Goal: Information Seeking & Learning: Learn about a topic

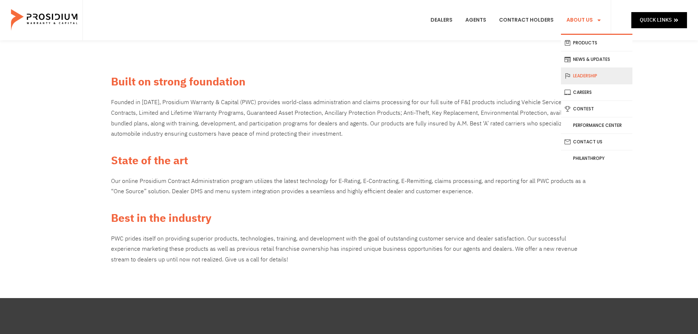
click at [580, 78] on link "Leadership" at bounding box center [596, 76] width 71 height 16
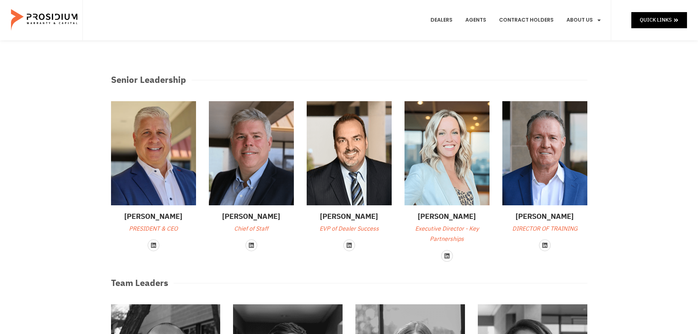
click at [250, 227] on e-page-transition at bounding box center [349, 167] width 698 height 334
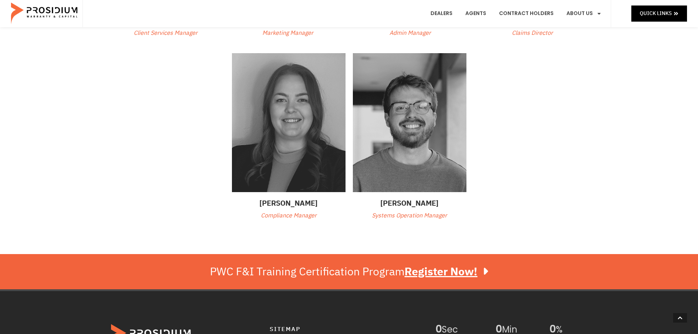
scroll to position [440, 0]
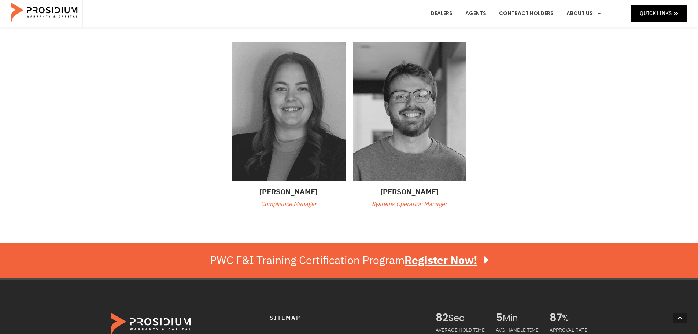
click at [277, 201] on p "Compliance Manager" at bounding box center [289, 204] width 114 height 11
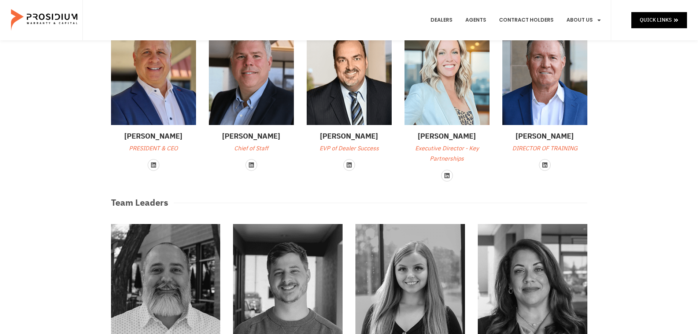
scroll to position [0, 0]
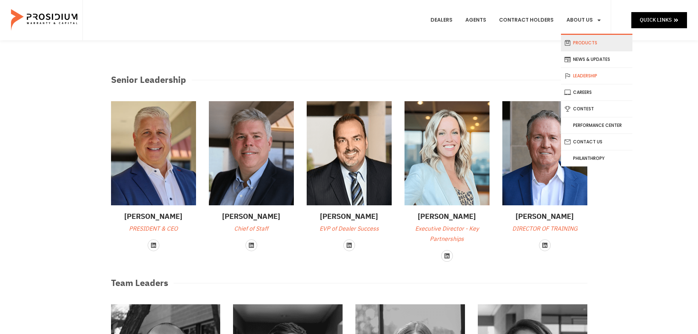
click at [577, 44] on link "Products" at bounding box center [596, 43] width 71 height 16
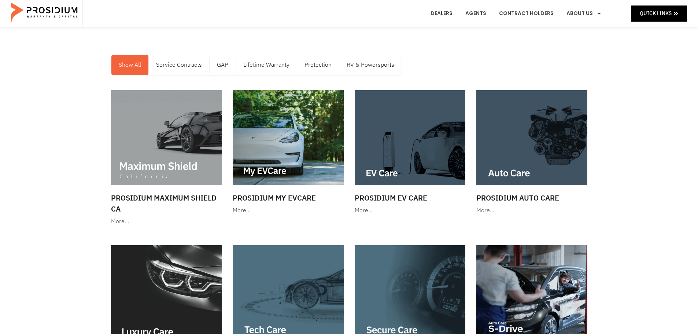
scroll to position [37, 0]
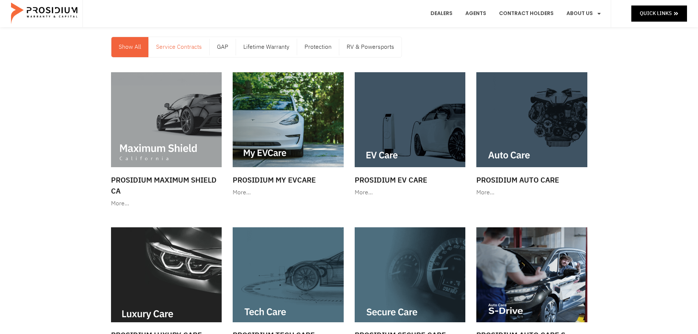
click at [196, 51] on link "Service Contracts" at bounding box center [179, 47] width 60 height 20
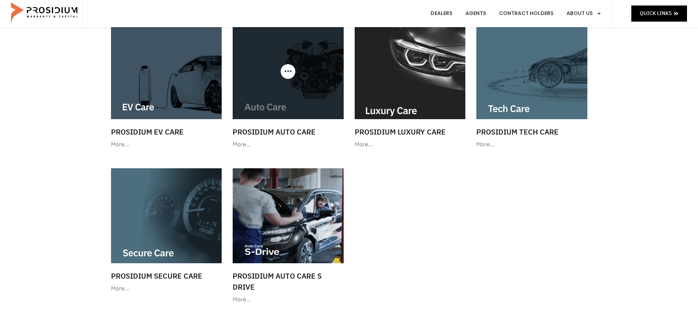
scroll to position [73, 0]
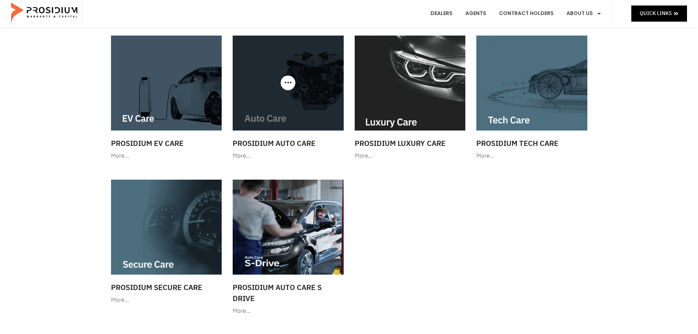
click at [284, 138] on h3 "Prosidium Auto Care" at bounding box center [288, 143] width 111 height 11
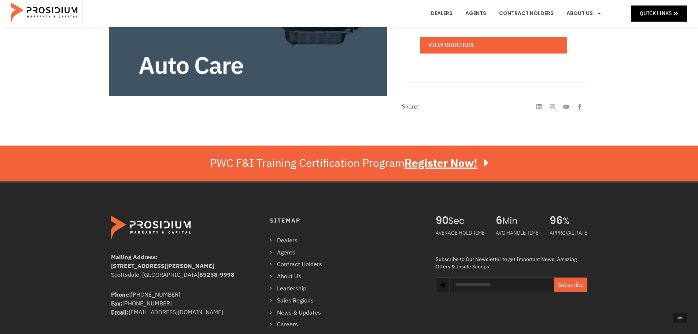
scroll to position [366, 0]
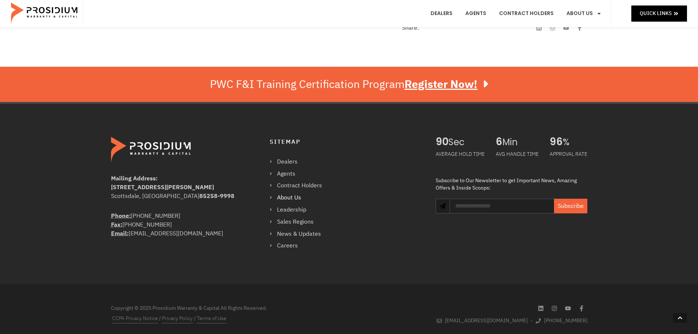
click at [299, 193] on link "About Us" at bounding box center [300, 197] width 60 height 11
click at [289, 219] on link "Sales Regions" at bounding box center [300, 221] width 60 height 11
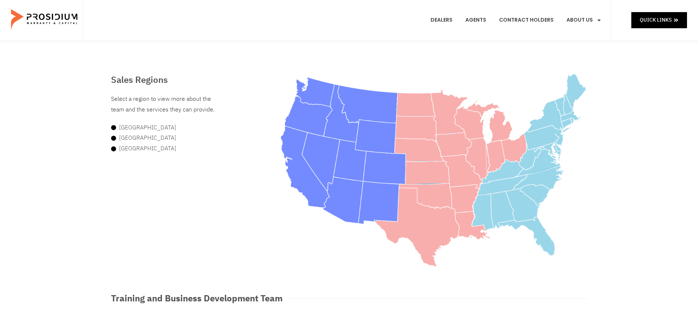
click at [280, 73] on area at bounding box center [280, 73] width 0 height 0
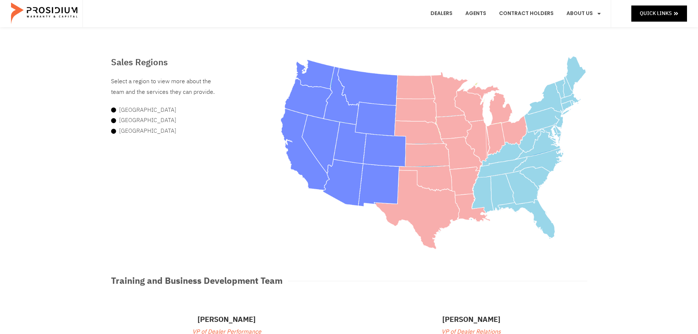
scroll to position [16, 0]
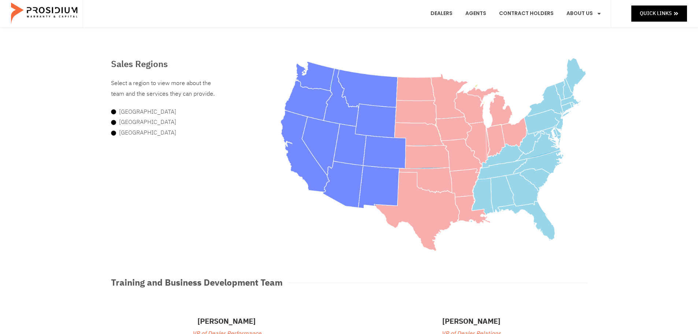
click at [280, 58] on area at bounding box center [280, 58] width 0 height 0
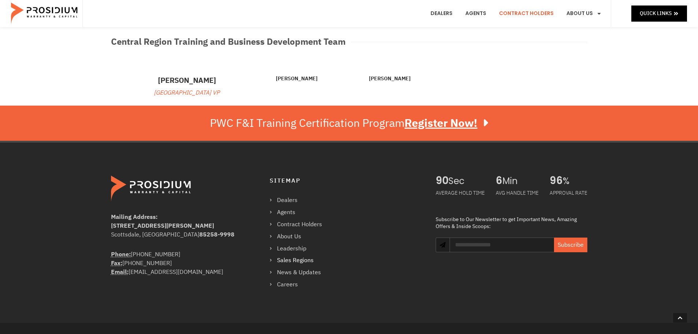
scroll to position [345, 0]
click at [288, 284] on link "Careers" at bounding box center [300, 284] width 60 height 11
click at [291, 203] on link "Dealers" at bounding box center [300, 199] width 60 height 11
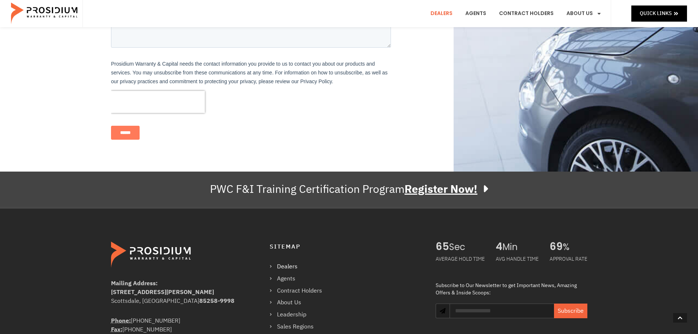
scroll to position [513, 0]
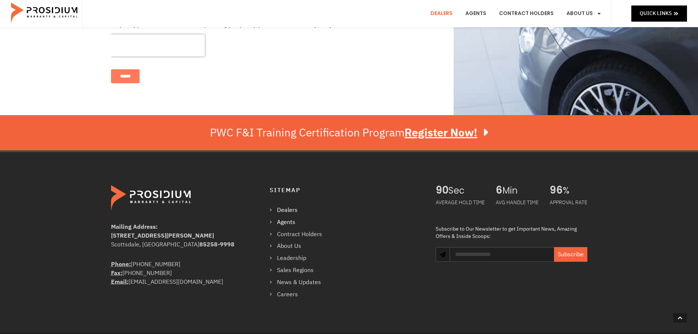
click at [287, 217] on link "Agents" at bounding box center [300, 222] width 60 height 11
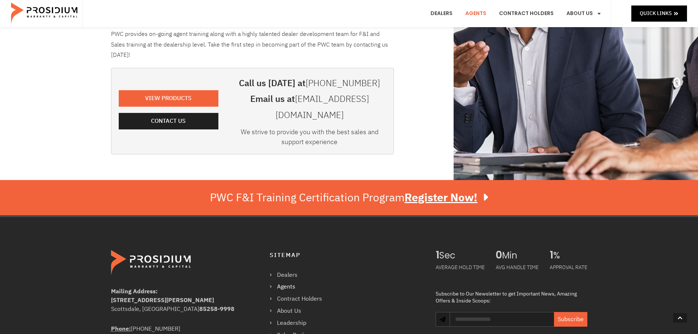
scroll to position [183, 0]
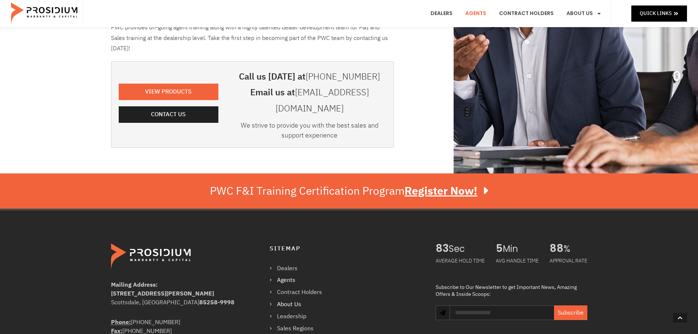
click at [287, 299] on link "About Us" at bounding box center [300, 304] width 60 height 11
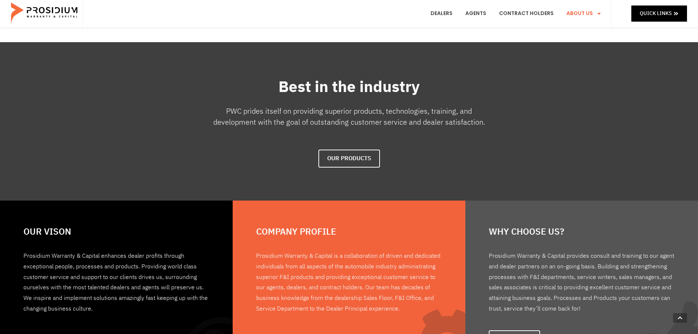
scroll to position [293, 0]
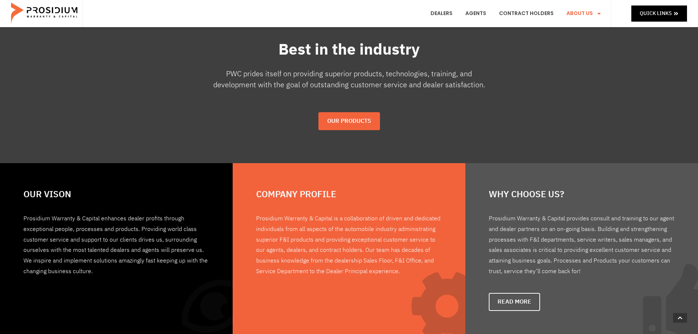
click at [345, 124] on span "Our Products" at bounding box center [349, 121] width 44 height 11
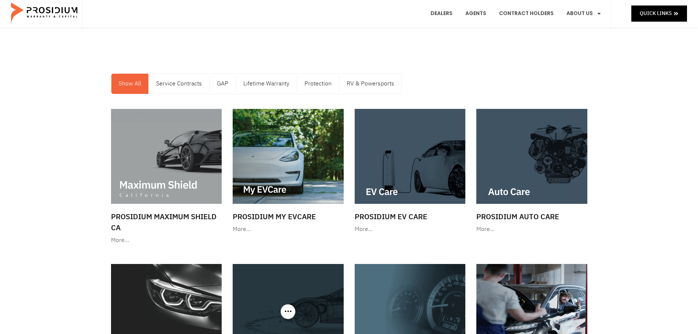
scroll to position [110, 0]
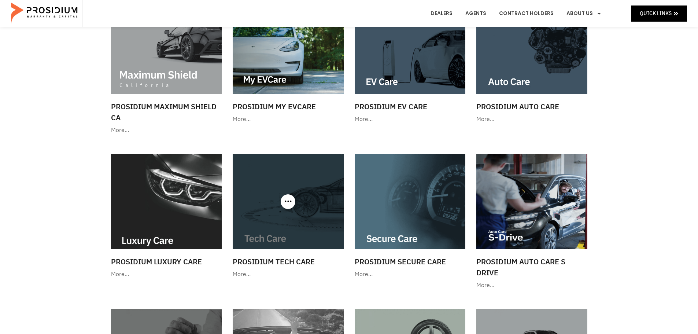
click at [301, 223] on img at bounding box center [288, 201] width 111 height 95
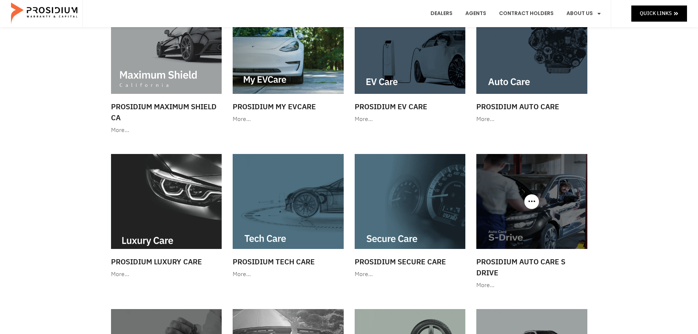
click at [508, 205] on img at bounding box center [531, 201] width 111 height 95
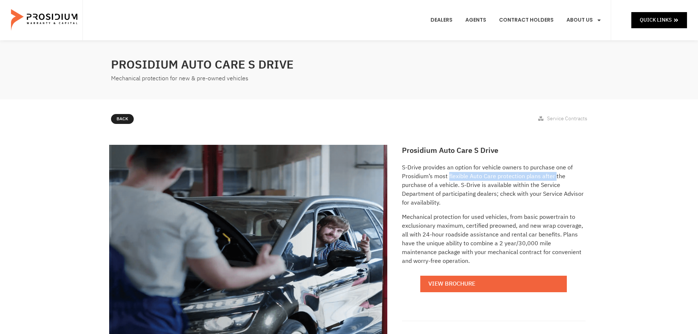
drag, startPoint x: 455, startPoint y: 176, endPoint x: 554, endPoint y: 173, distance: 98.9
click at [554, 173] on p "S-Drive provides an option for vehicle owners to purchase one of Prosidium’s mo…" at bounding box center [493, 185] width 183 height 44
drag, startPoint x: 436, startPoint y: 193, endPoint x: 557, endPoint y: 194, distance: 120.9
click at [557, 194] on p "S-Drive provides an option for vehicle owners to purchase one of Prosidium’s mo…" at bounding box center [493, 185] width 183 height 44
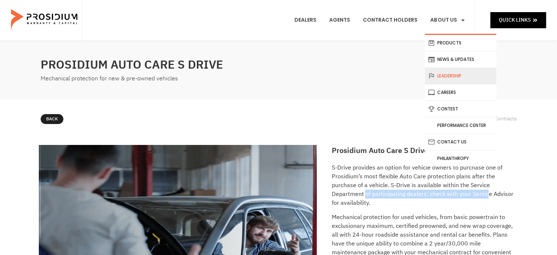
click at [455, 77] on link "Leadership" at bounding box center [460, 76] width 71 height 16
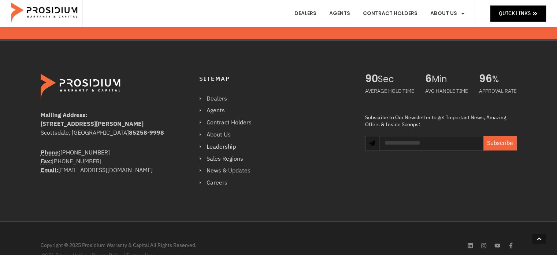
scroll to position [662, 0]
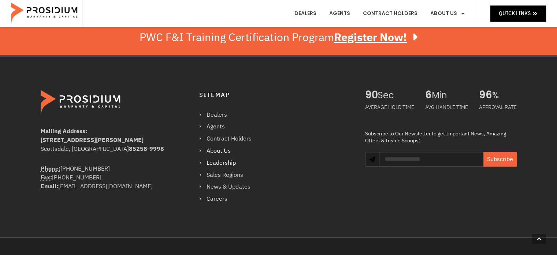
click at [224, 152] on link "About Us" at bounding box center [229, 150] width 60 height 11
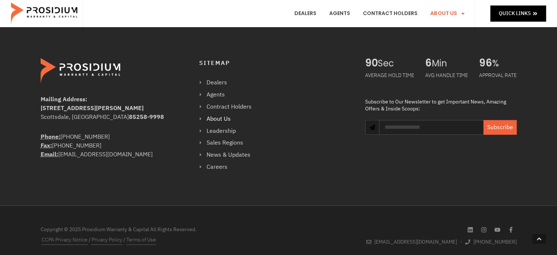
scroll to position [667, 0]
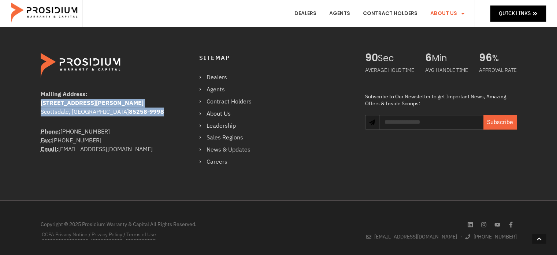
drag, startPoint x: 42, startPoint y: 103, endPoint x: 113, endPoint y: 110, distance: 71.5
click at [113, 110] on address "Mailing Address: [STREET_ADDRESS][PERSON_NAME]" at bounding box center [105, 103] width 129 height 26
